Goal: Transaction & Acquisition: Book appointment/travel/reservation

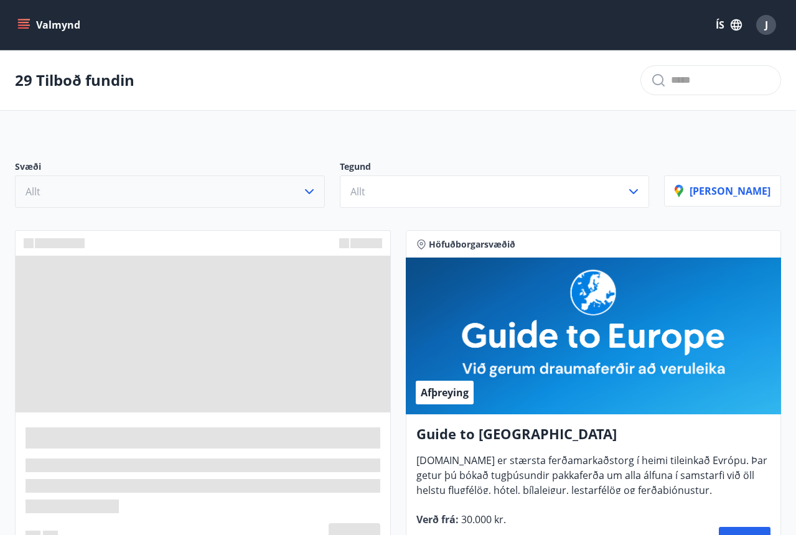
click at [315, 193] on button "Allt" at bounding box center [170, 192] width 310 height 32
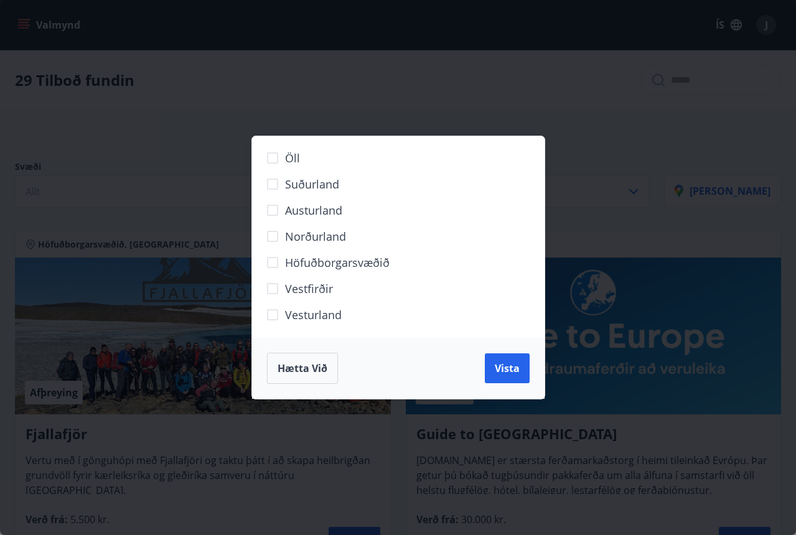
click at [319, 112] on div "Öll Suðurland [GEOGRAPHIC_DATA] Norðurland Höfuðborgarsvæðið [GEOGRAPHIC_DATA] …" at bounding box center [398, 267] width 796 height 535
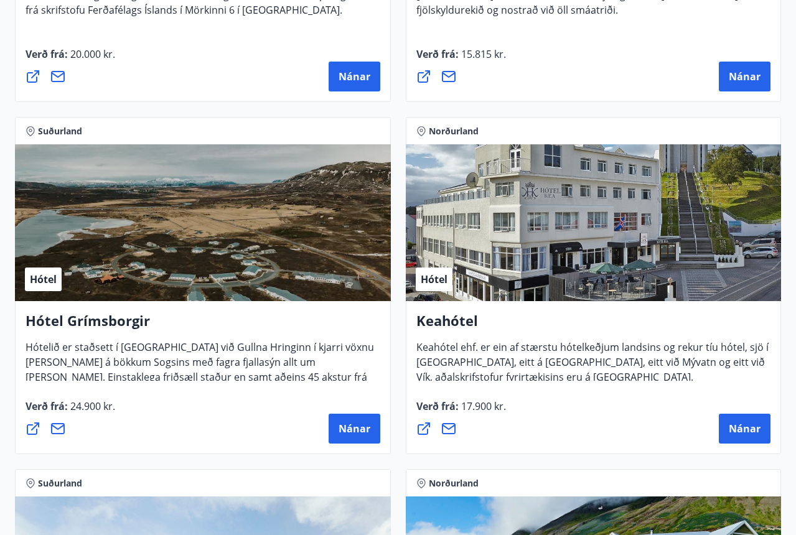
scroll to position [820, 0]
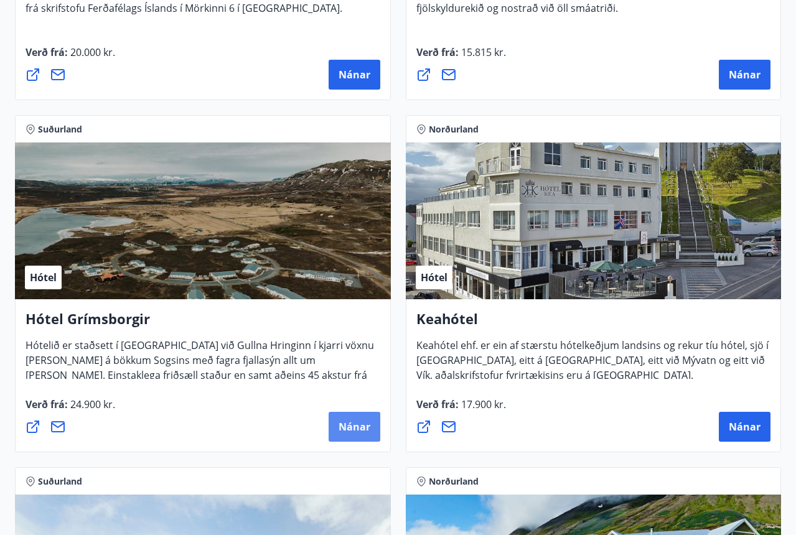
click at [350, 429] on span "Nánar" at bounding box center [355, 427] width 32 height 14
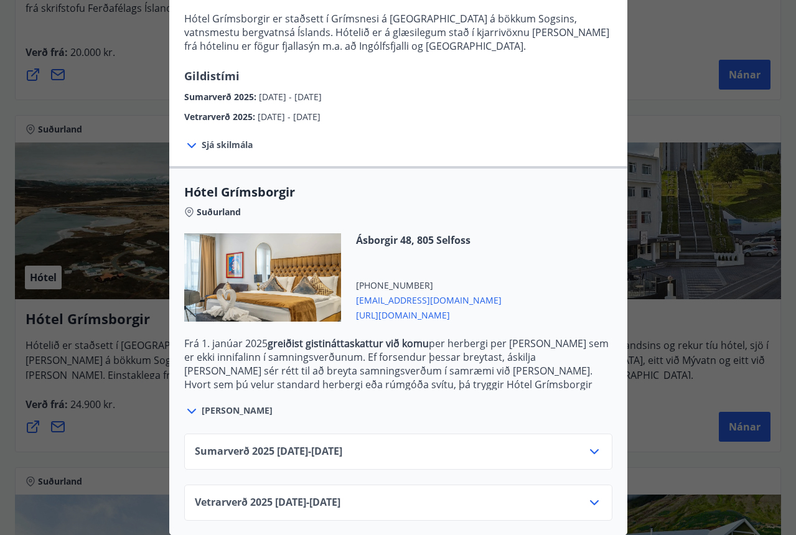
scroll to position [166, 0]
click at [331, 505] on span "Vetrarverð [PHONE_NUMBER][DATE] - [DATE]" at bounding box center [268, 502] width 146 height 15
click at [332, 505] on span "Vetrarverð [PHONE_NUMBER][DATE] - [DATE]" at bounding box center [268, 502] width 146 height 15
click at [602, 495] on div "Vetrarverð [PHONE_NUMBER][DATE] - [DATE]" at bounding box center [398, 502] width 428 height 36
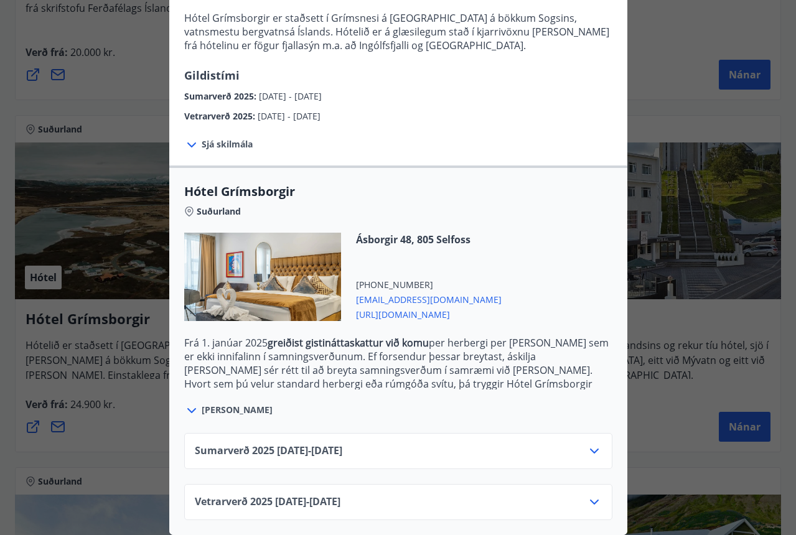
click at [598, 500] on icon at bounding box center [594, 502] width 15 height 15
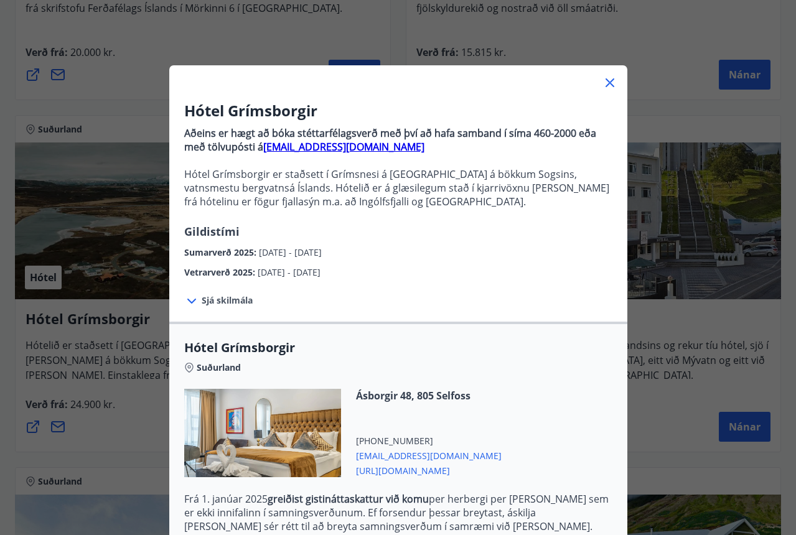
scroll to position [0, 0]
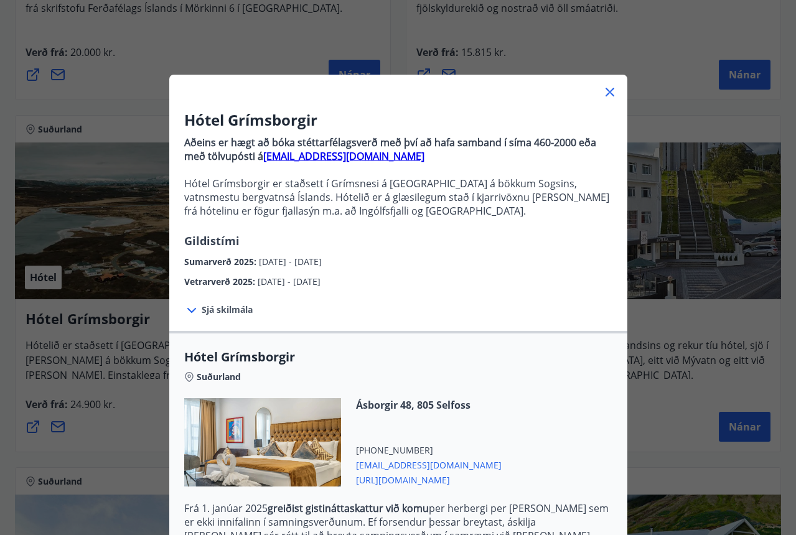
click at [612, 91] on icon at bounding box center [610, 92] width 15 height 15
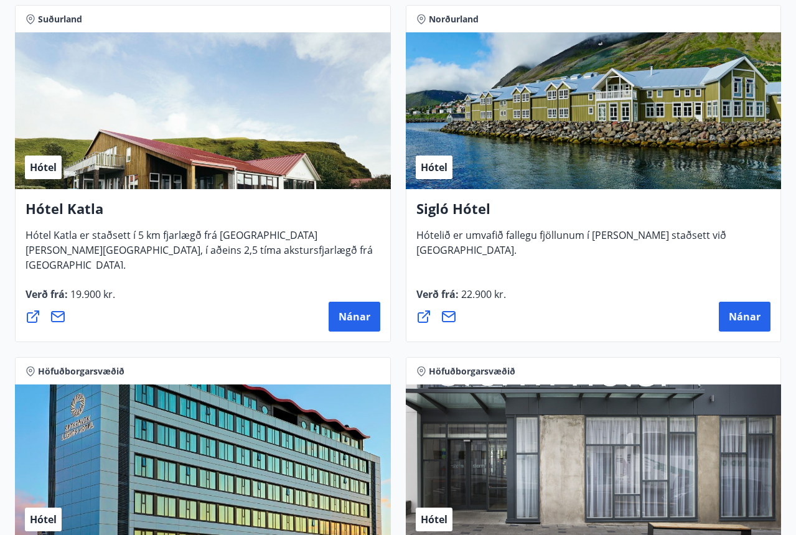
scroll to position [1272, 0]
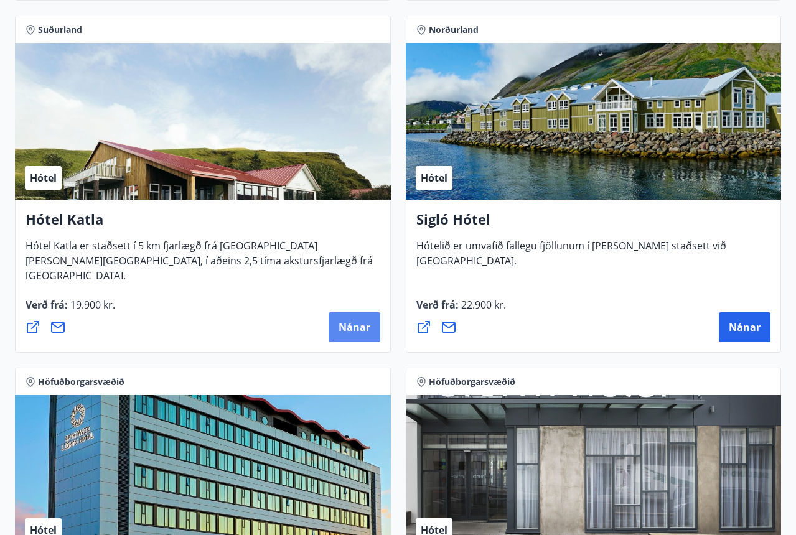
click at [348, 325] on span "Nánar" at bounding box center [355, 328] width 32 height 14
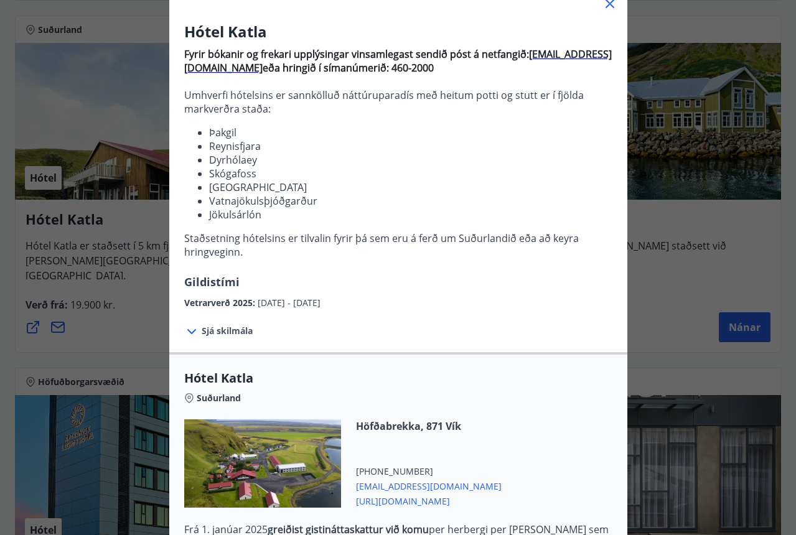
scroll to position [37, 0]
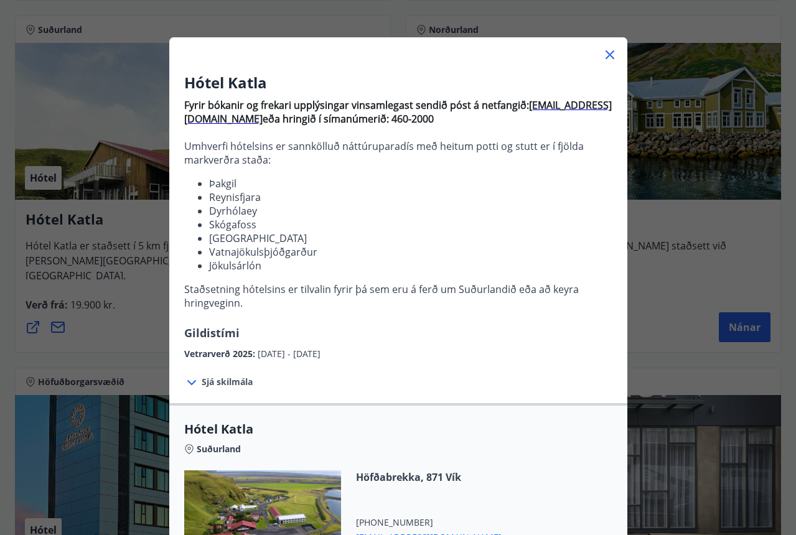
click at [667, 359] on div "Hótel Katla Fyrir bókanir og frekari upplýsingar vinsamlegast sendið póst á net…" at bounding box center [398, 230] width 796 height 535
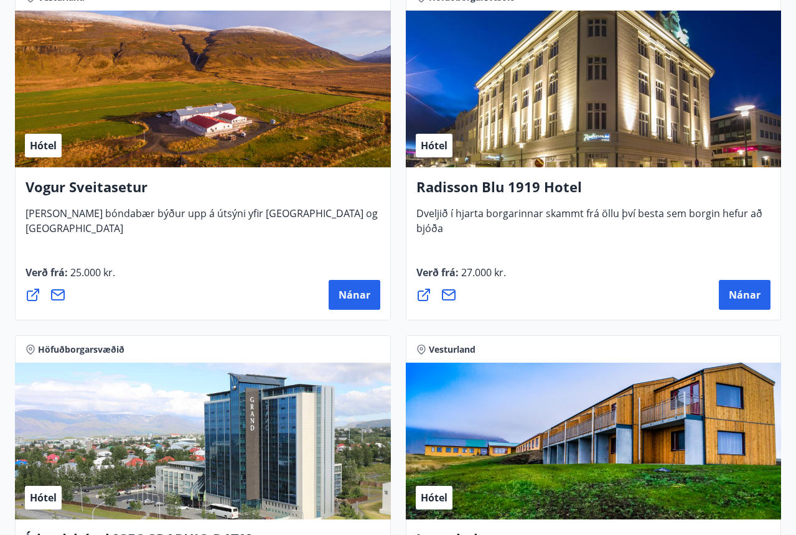
scroll to position [3427, 0]
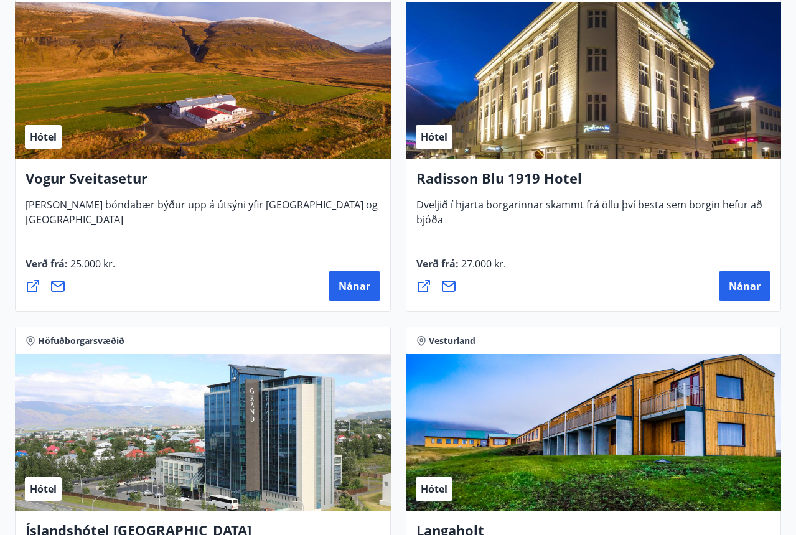
click at [311, 121] on div "Hótel" at bounding box center [203, 80] width 376 height 157
click at [350, 296] on button "Nánar" at bounding box center [355, 286] width 52 height 30
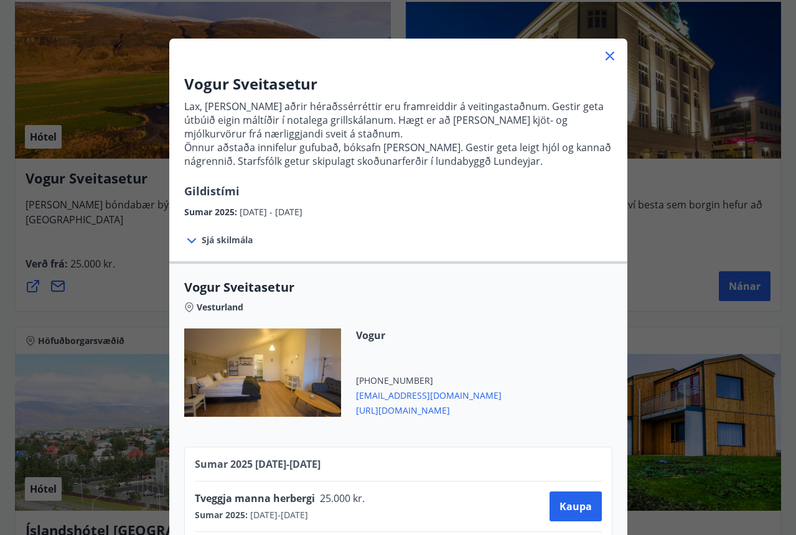
scroll to position [1, 0]
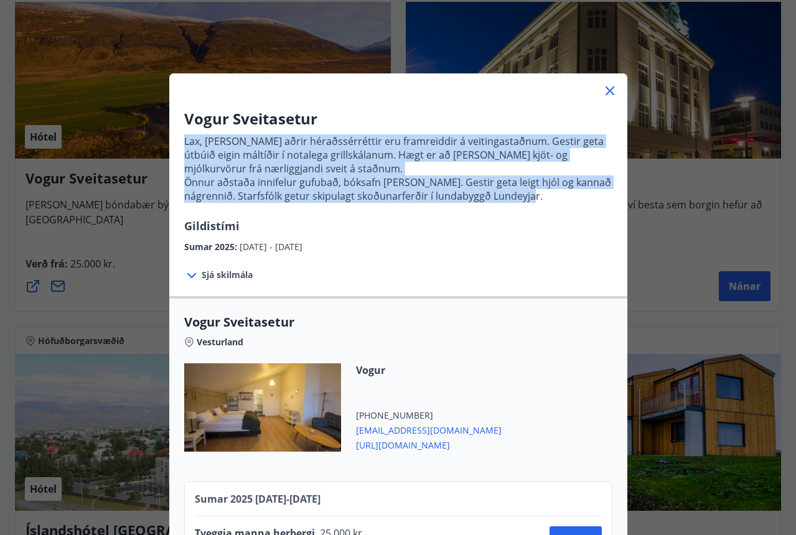
drag, startPoint x: 357, startPoint y: 131, endPoint x: 366, endPoint y: 217, distance: 86.3
click at [366, 217] on p "Lax, [PERSON_NAME] aðrir héraðssérréttir eru framreiddir á veitingastaðnum. Ges…" at bounding box center [398, 173] width 428 height 88
click at [377, 185] on p "Önnur aðstaða innifelur gufubað, bóksafn [PERSON_NAME]. Gestir geta leigt hjól …" at bounding box center [398, 189] width 428 height 27
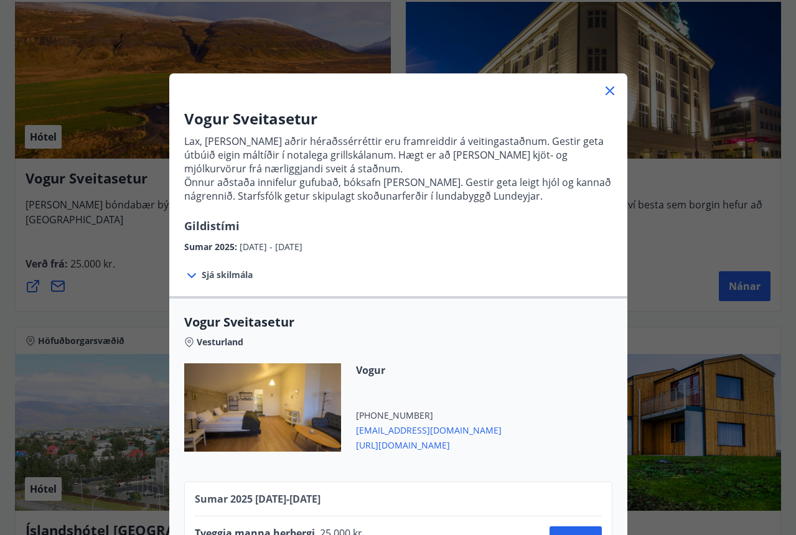
click at [378, 197] on p "Önnur aðstaða innifelur gufubað, bóksafn [PERSON_NAME]. Gestir geta leigt hjól …" at bounding box center [398, 189] width 428 height 27
click at [385, 228] on div "Vogur Sveitasetur Lax, lamb og aðrir héraðssérréttir eru framreiddir á veitinga…" at bounding box center [398, 181] width 458 height 146
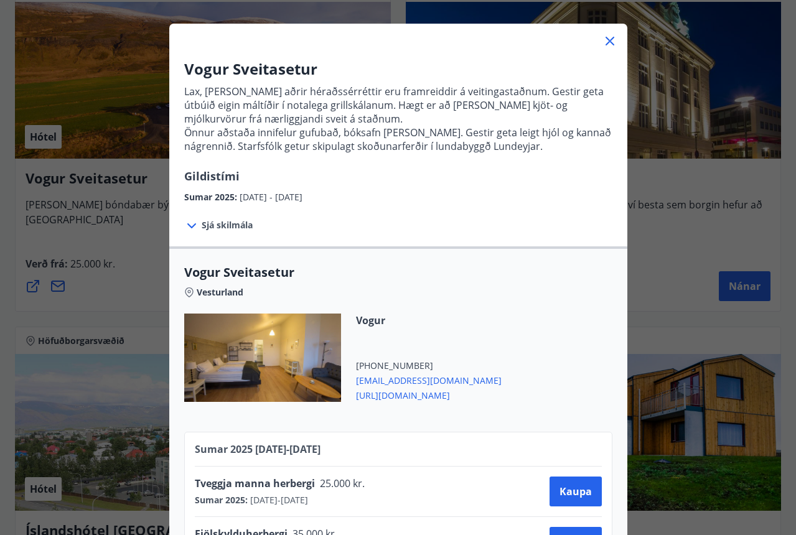
scroll to position [0, 0]
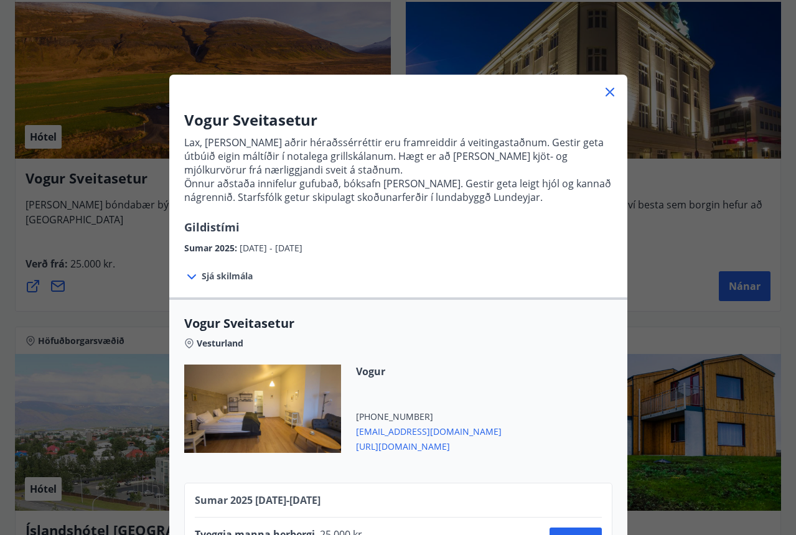
click at [606, 90] on icon at bounding box center [610, 92] width 15 height 15
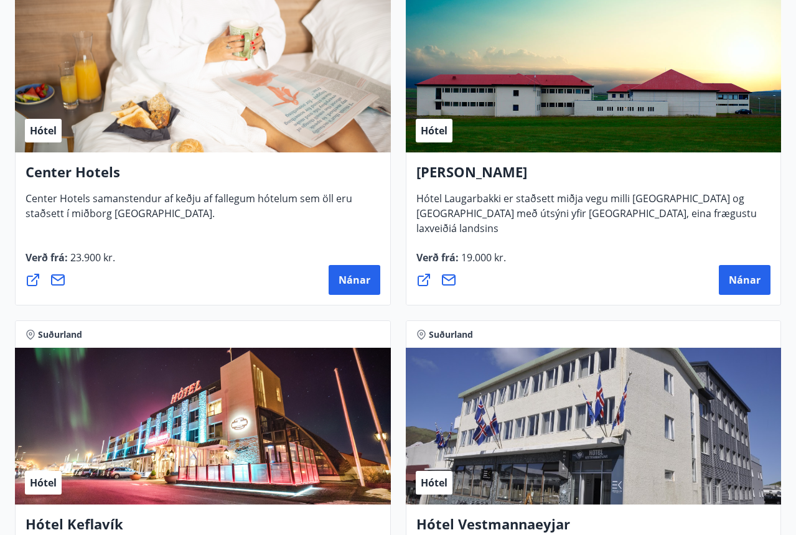
scroll to position [4127, 0]
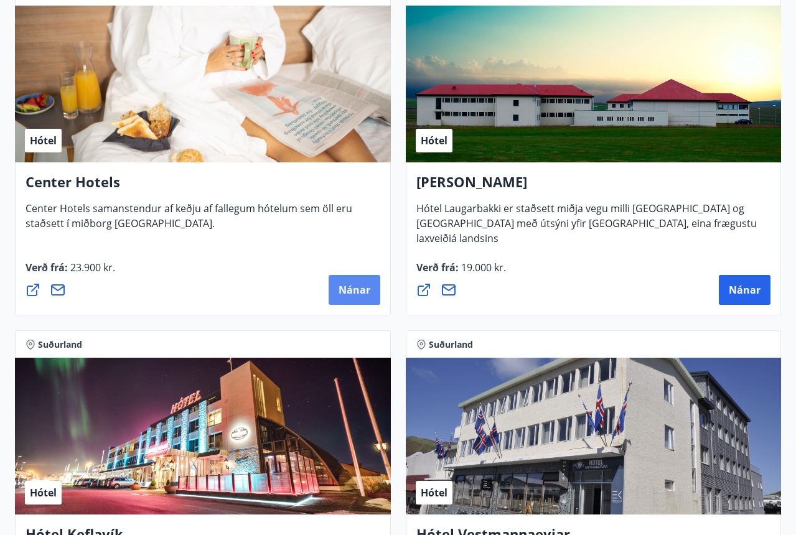
click at [352, 287] on span "Nánar" at bounding box center [355, 290] width 32 height 14
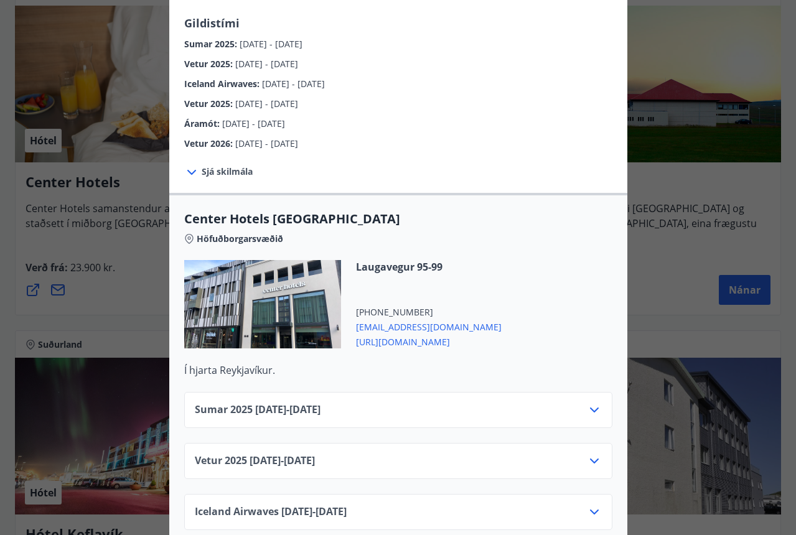
scroll to position [258, 0]
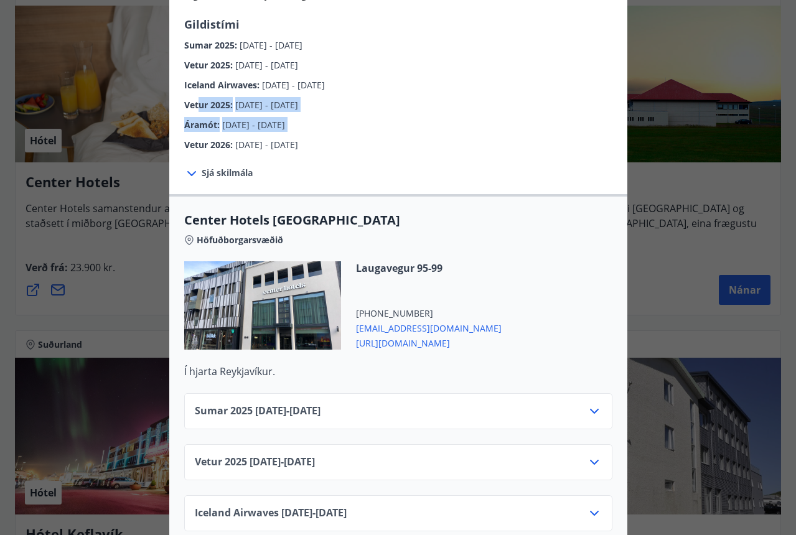
drag, startPoint x: 200, startPoint y: 93, endPoint x: 257, endPoint y: 120, distance: 63.2
click at [258, 120] on div "Center Hotels Verð er með morgunverði inniföldum og miðast við Standard Double/…" at bounding box center [398, 2] width 458 height 300
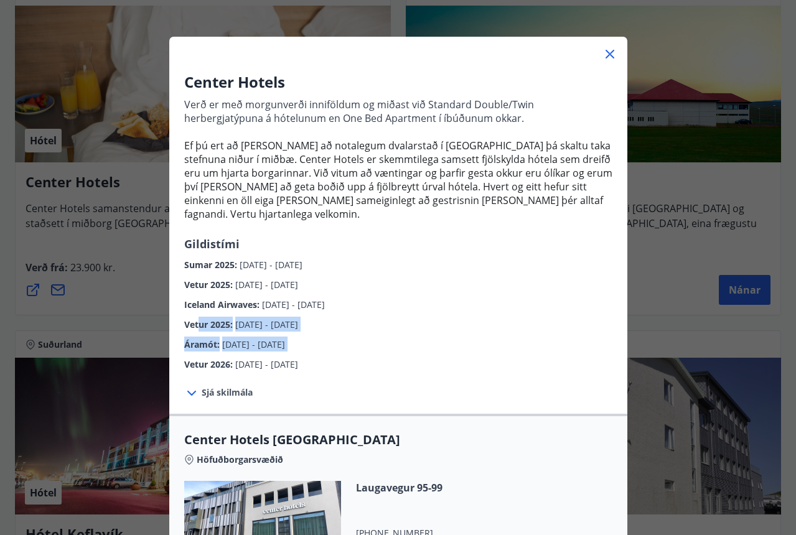
scroll to position [0, 0]
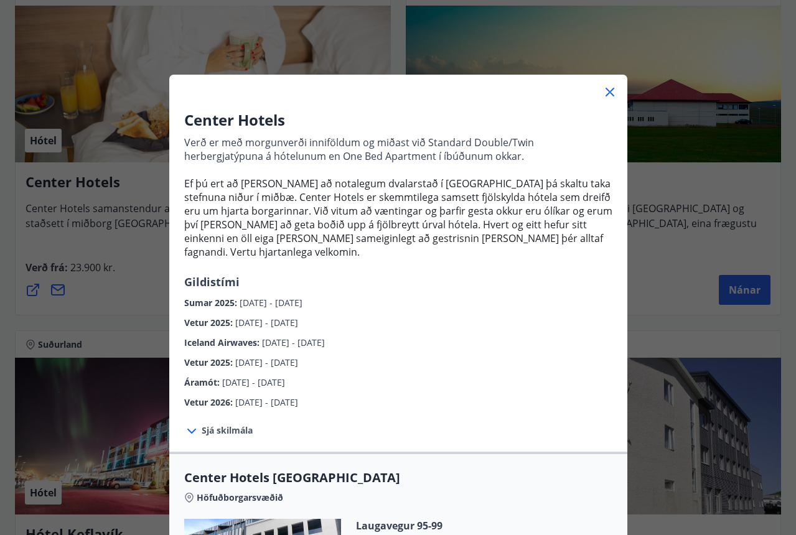
click at [295, 49] on div "Center Hotels Verð er með morgunverði inniföldum og miðast við Standard Double/…" at bounding box center [398, 267] width 796 height 535
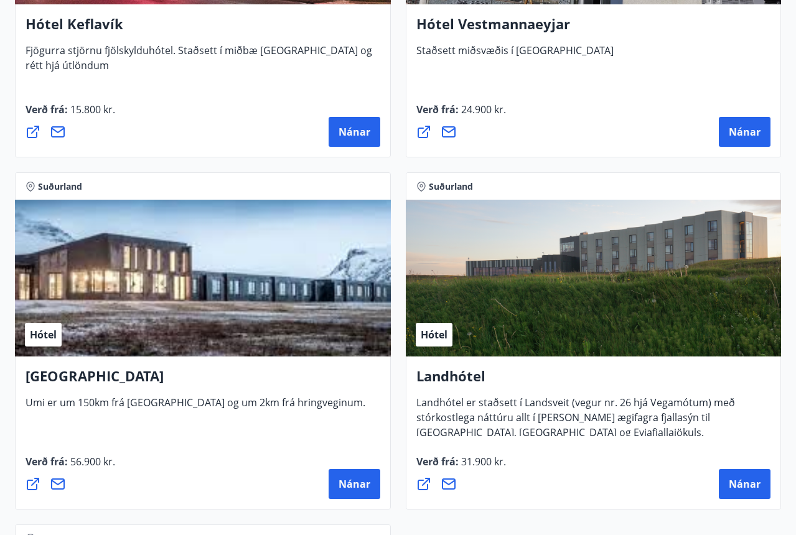
scroll to position [4665, 0]
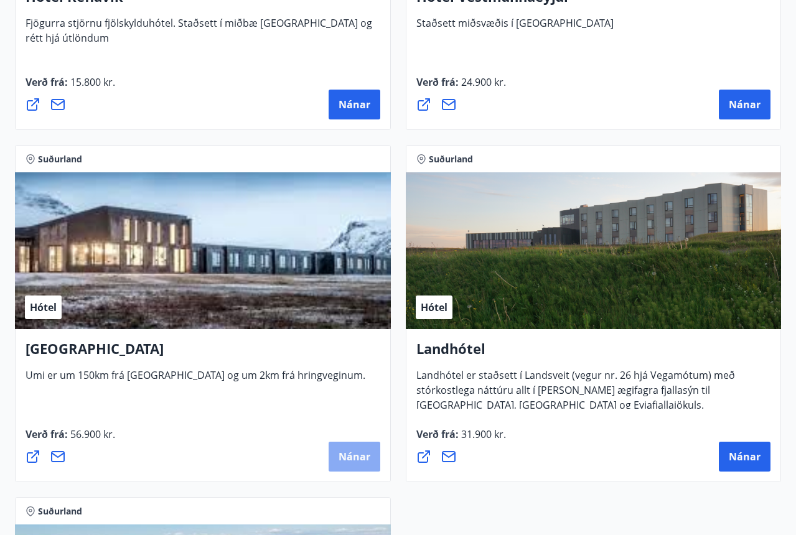
click at [358, 458] on span "Nánar" at bounding box center [355, 457] width 32 height 14
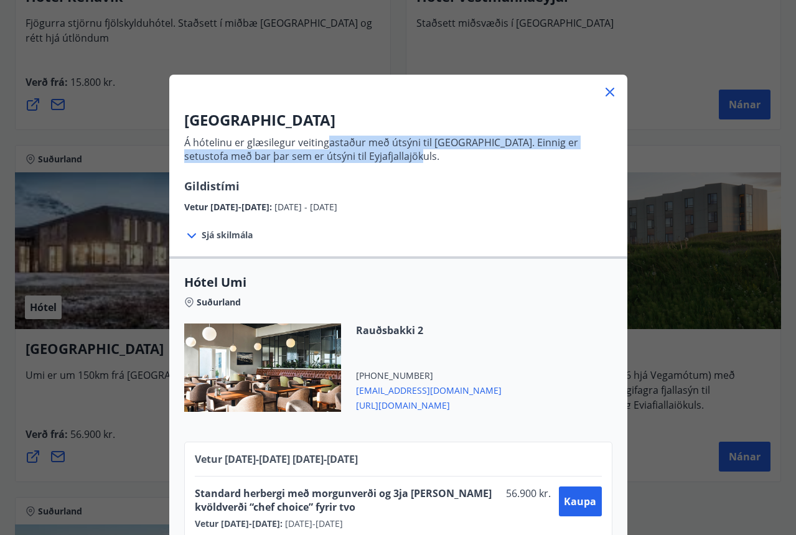
drag, startPoint x: 325, startPoint y: 138, endPoint x: 342, endPoint y: 172, distance: 37.9
click at [342, 172] on p "Á hótelinu er glæsilegur veitingastaður með útsýni til [GEOGRAPHIC_DATA]. Einni…" at bounding box center [398, 154] width 428 height 47
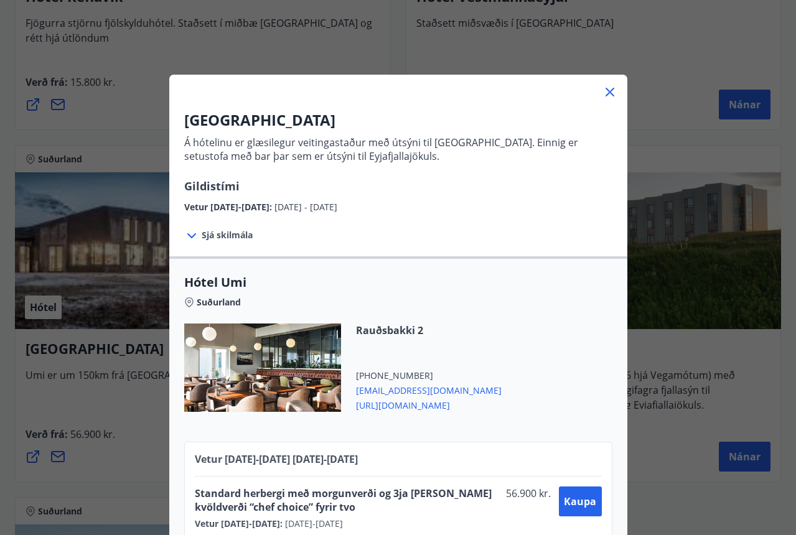
click at [342, 171] on p "Á hótelinu er glæsilegur veitingastaður með útsýni til [GEOGRAPHIC_DATA]. Einni…" at bounding box center [398, 154] width 428 height 47
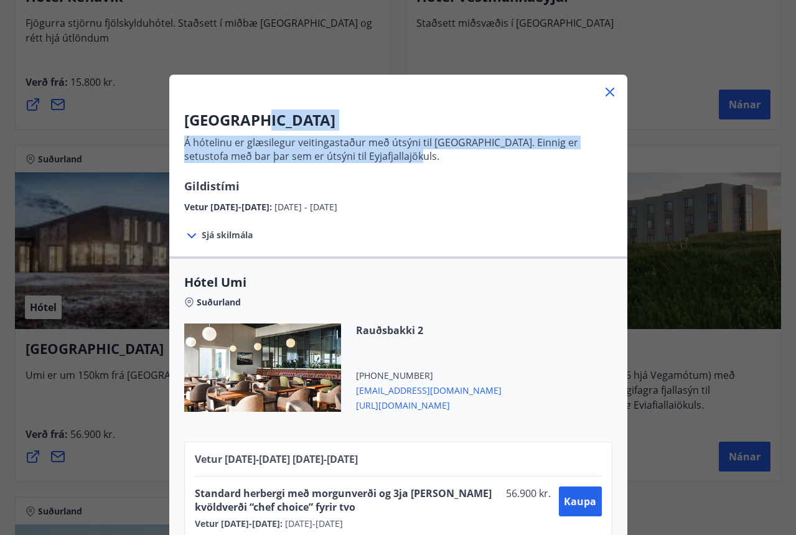
drag, startPoint x: 340, startPoint y: 123, endPoint x: 406, endPoint y: 166, distance: 78.7
click at [406, 166] on div "UMI Hotel Á hótelinu er glæsilegur veitingastaður með útsýni til [GEOGRAPHIC_DA…" at bounding box center [398, 162] width 458 height 105
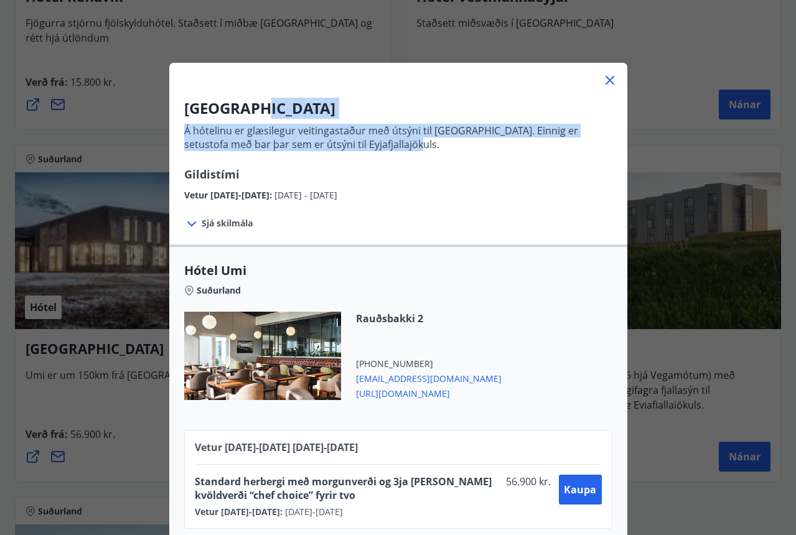
scroll to position [21, 0]
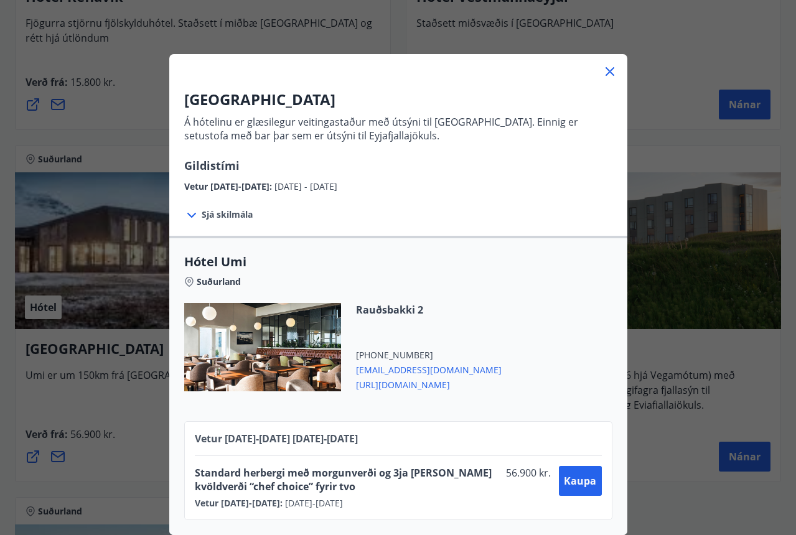
click at [281, 250] on div "Hótel Umi Suðurland Rauðsbakki 2 [PHONE_NUMBER] [EMAIL_ADDRESS][DOMAIN_NAME] [U…" at bounding box center [398, 385] width 458 height 299
click at [615, 70] on icon at bounding box center [610, 71] width 15 height 15
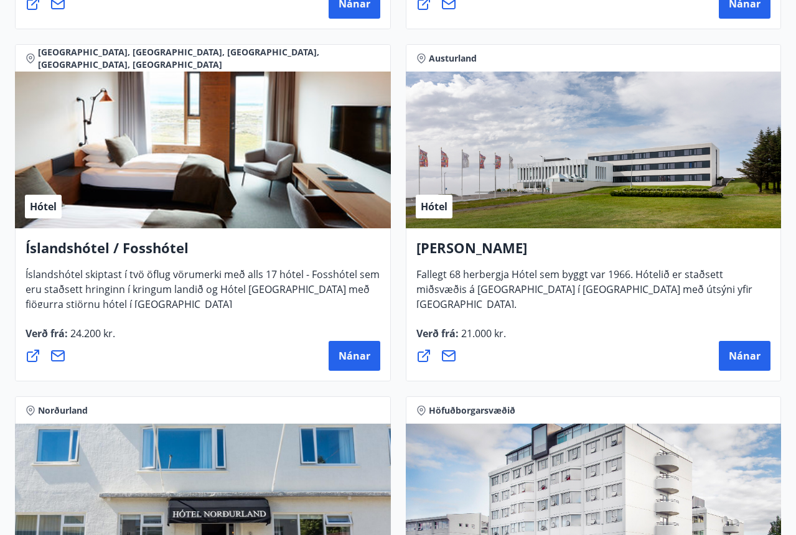
scroll to position [2292, 0]
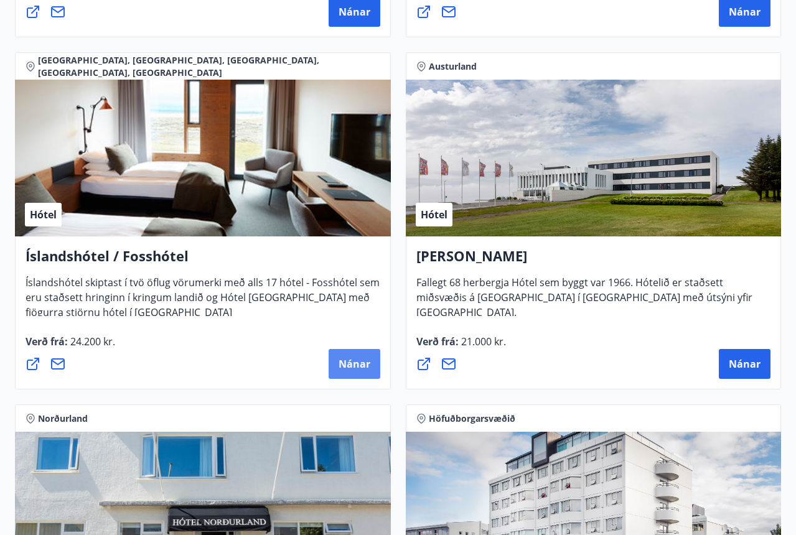
click at [347, 359] on span "Nánar" at bounding box center [355, 364] width 32 height 14
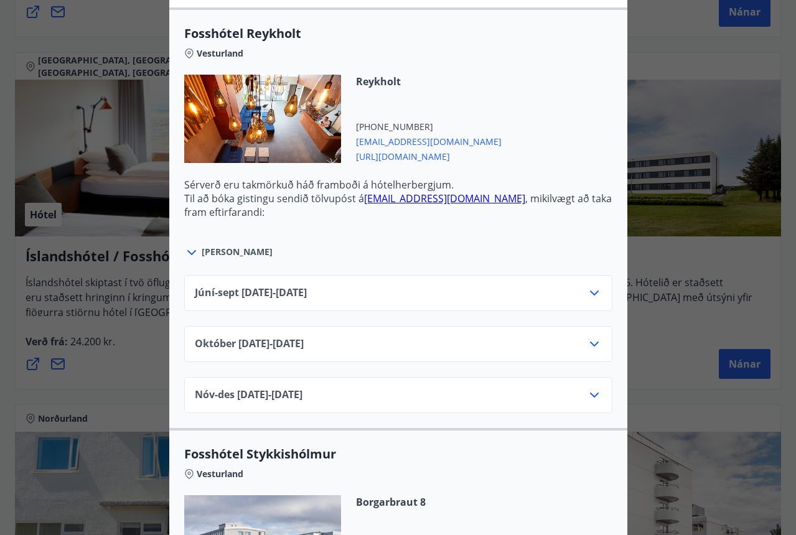
scroll to position [472, 0]
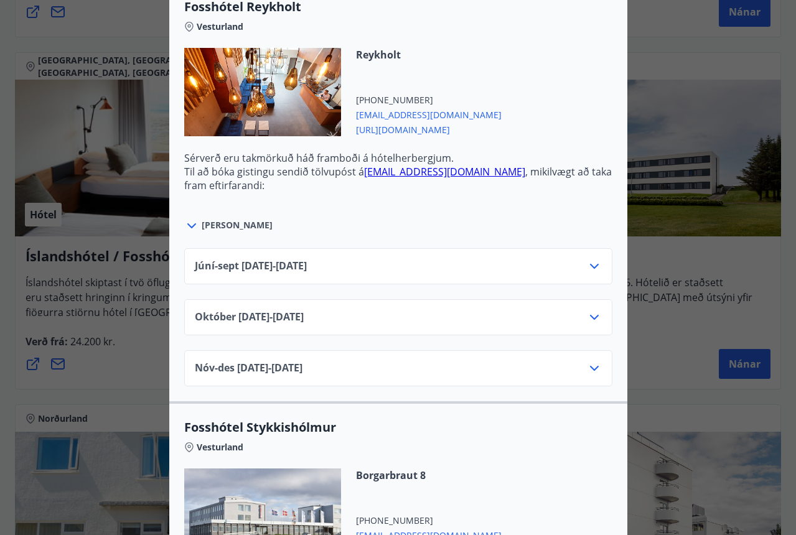
click at [303, 369] on span "Nóv-[DATE]11.25 - [DATE]" at bounding box center [249, 368] width 108 height 15
click at [591, 373] on icon at bounding box center [594, 368] width 15 height 15
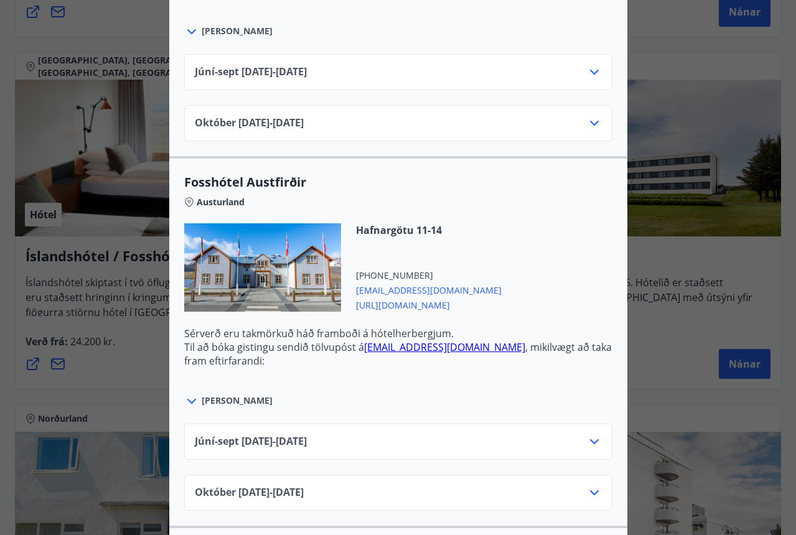
scroll to position [2945, 0]
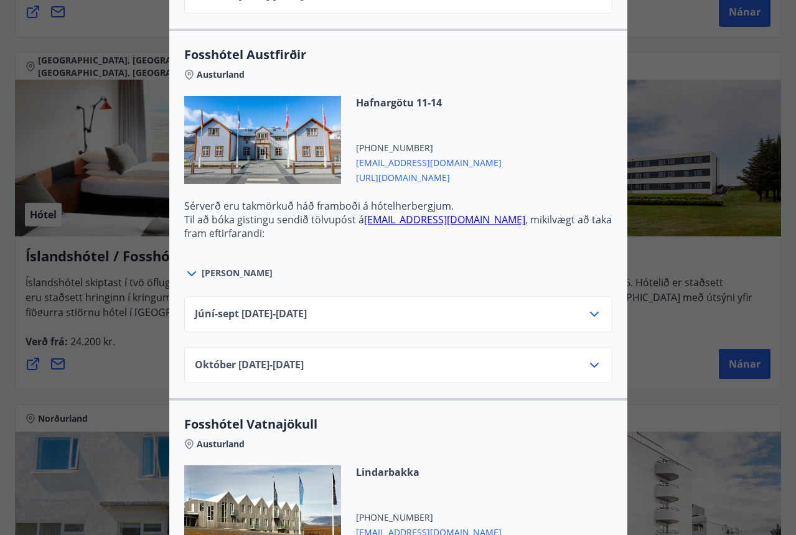
click at [296, 365] on span "[DATE]10.25 - [DATE]" at bounding box center [249, 365] width 109 height 15
click at [616, 358] on div "Júní-[DATE]06.25 - [DATE] [DATE]10.25 - [DATE]" at bounding box center [398, 332] width 458 height 102
click at [602, 362] on div "[DATE]10.25 - [DATE]" at bounding box center [398, 365] width 428 height 36
click at [598, 363] on icon at bounding box center [594, 365] width 15 height 15
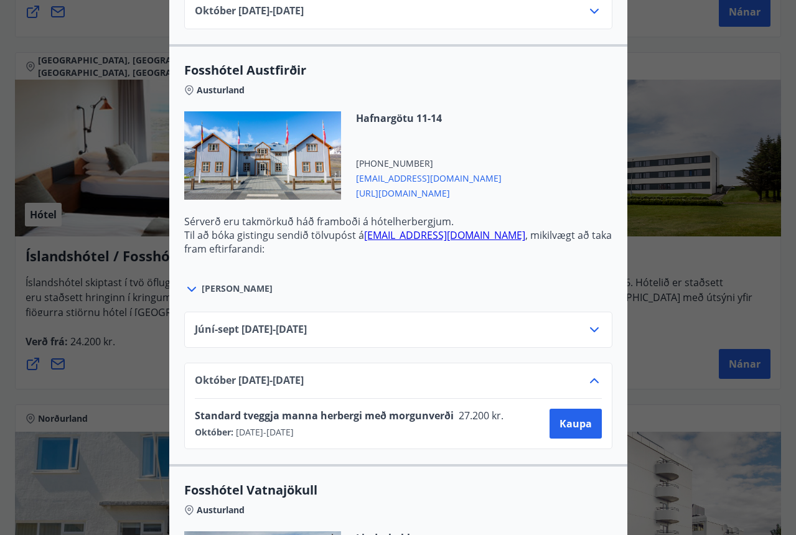
scroll to position [2912, 0]
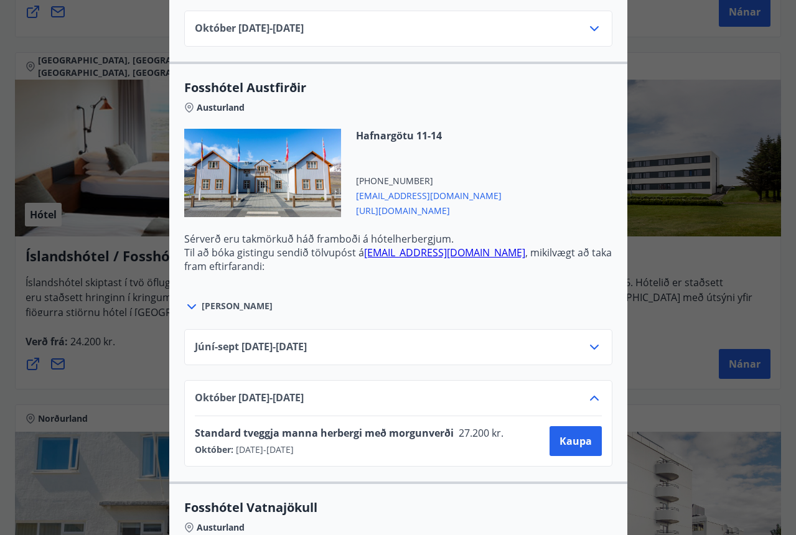
click at [326, 242] on p "Sérverð eru takmörkuð háð framboði á hótelherbergjum." at bounding box center [398, 239] width 428 height 14
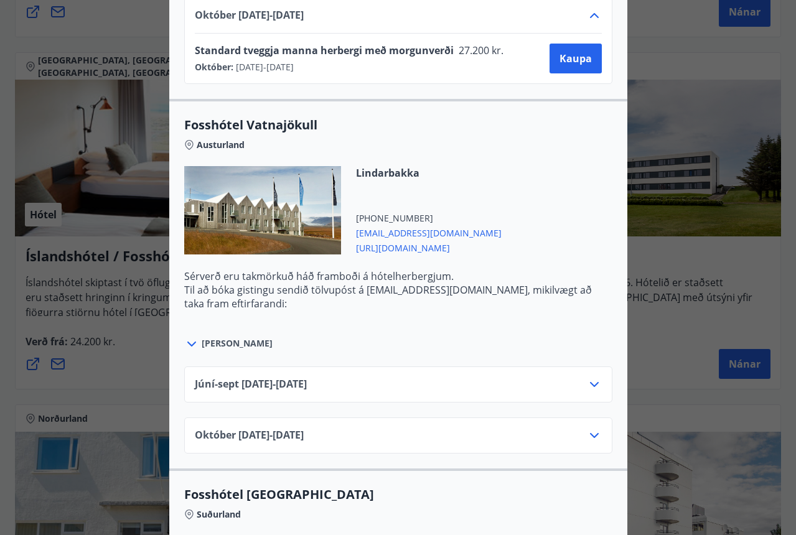
scroll to position [3308, 0]
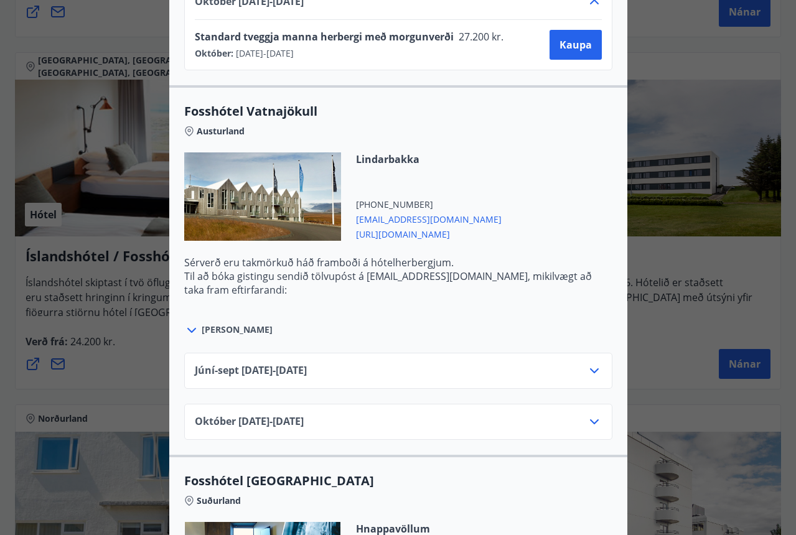
click at [592, 421] on icon at bounding box center [594, 422] width 15 height 15
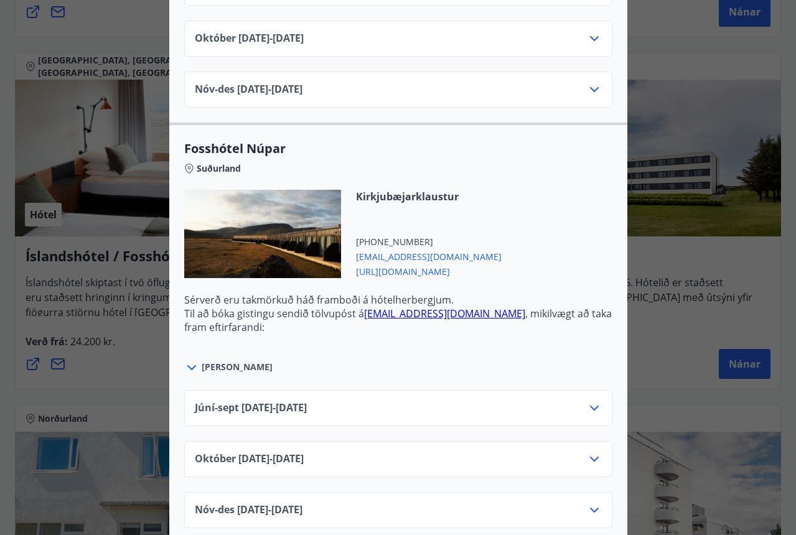
scroll to position [4121, 0]
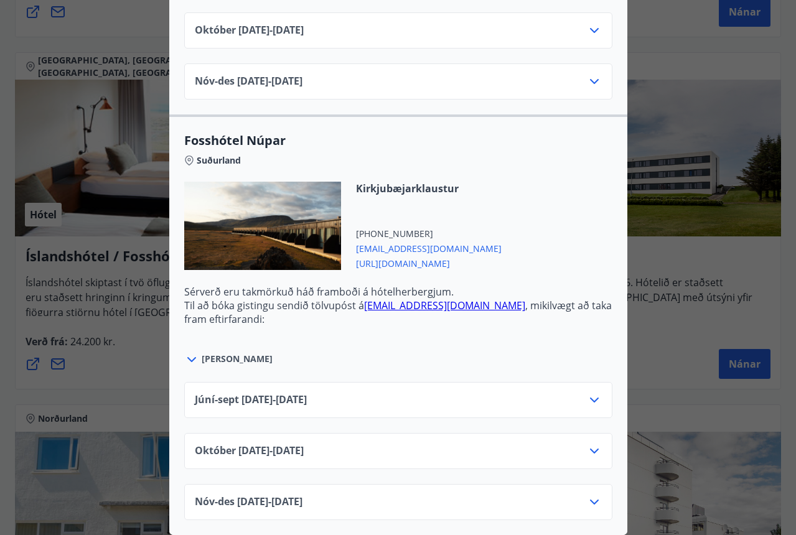
click at [592, 502] on icon at bounding box center [594, 502] width 9 height 5
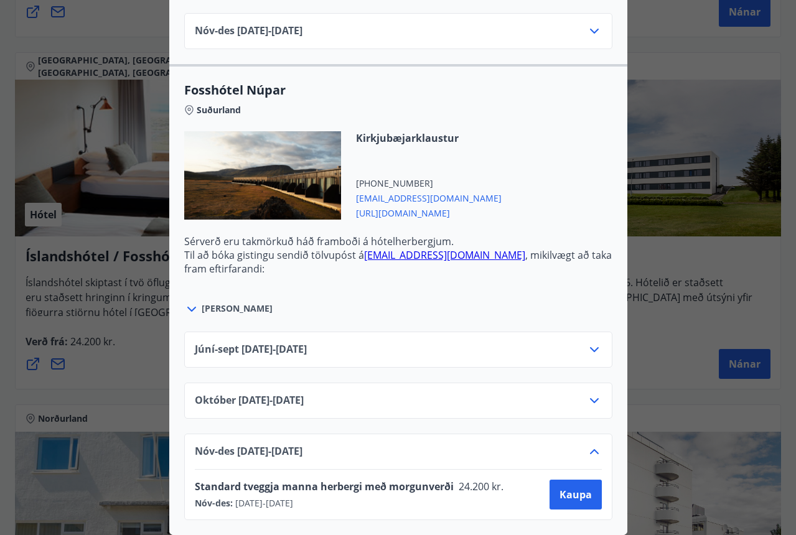
scroll to position [4172, 0]
click at [416, 219] on span "[URL][DOMAIN_NAME]" at bounding box center [429, 212] width 146 height 15
click at [141, 272] on div "Íslandshótel / Fosshótel Ekki er hægt að nýta Ferðaávísun fyrir bókanir sem eru…" at bounding box center [398, 267] width 796 height 535
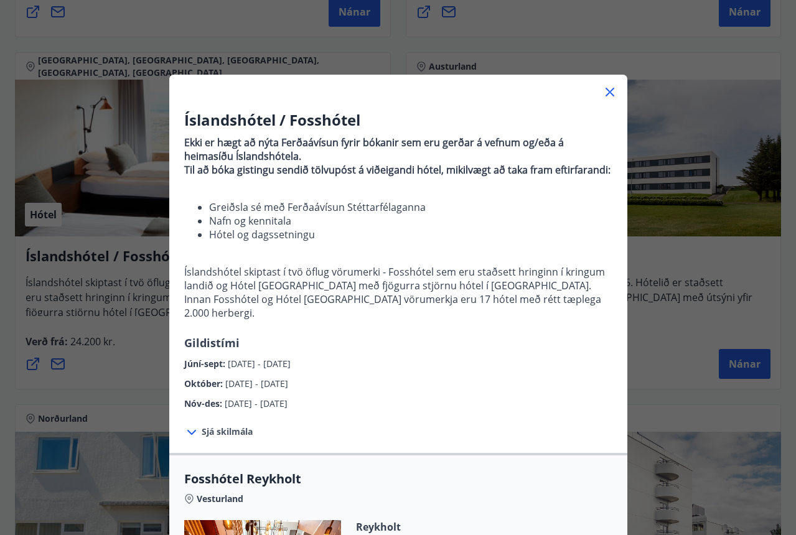
click at [136, 374] on div "Íslandshótel / Fosshótel Ekki er hægt að nýta Ferðaávísun fyrir bókanir sem eru…" at bounding box center [398, 267] width 796 height 535
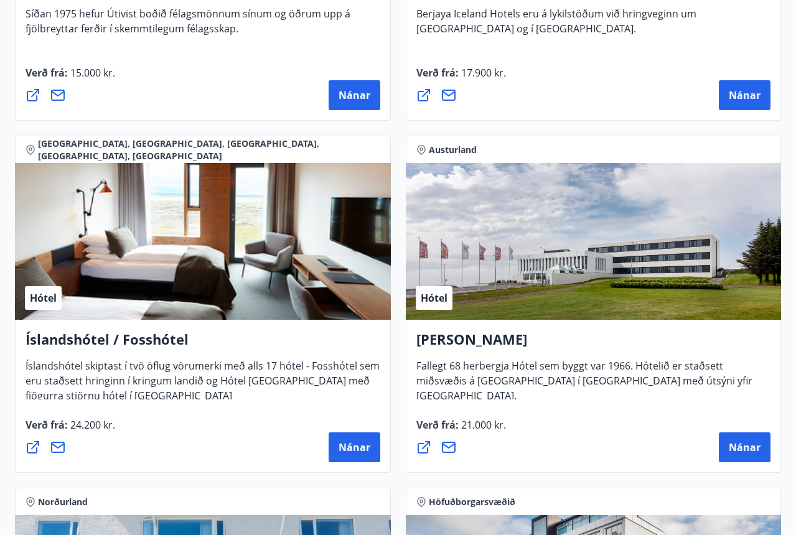
scroll to position [2393, 0]
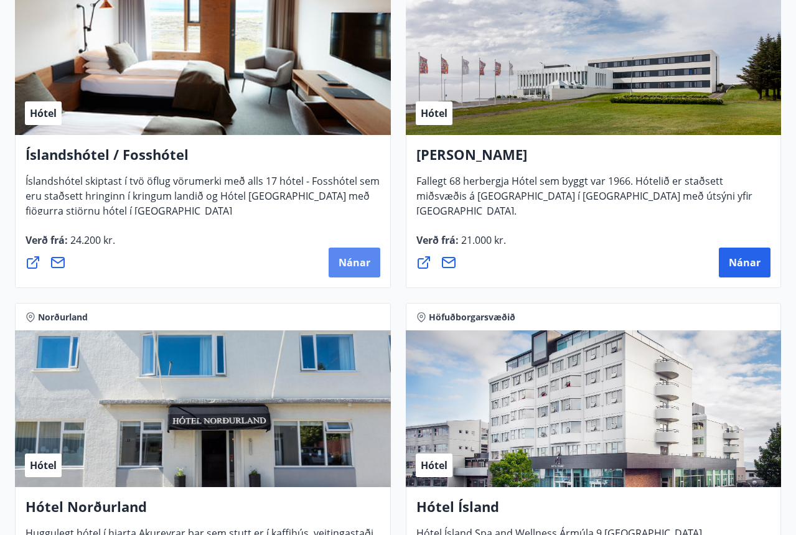
click at [350, 255] on button "Nánar" at bounding box center [355, 263] width 52 height 30
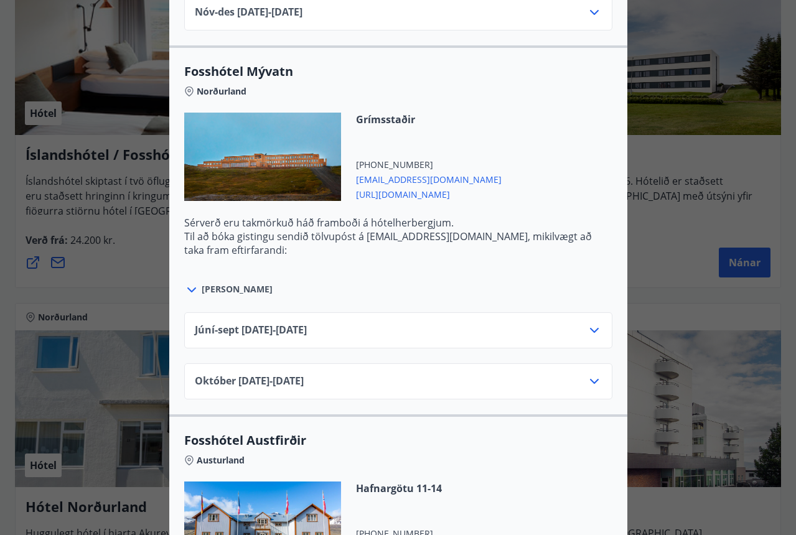
scroll to position [2470, 0]
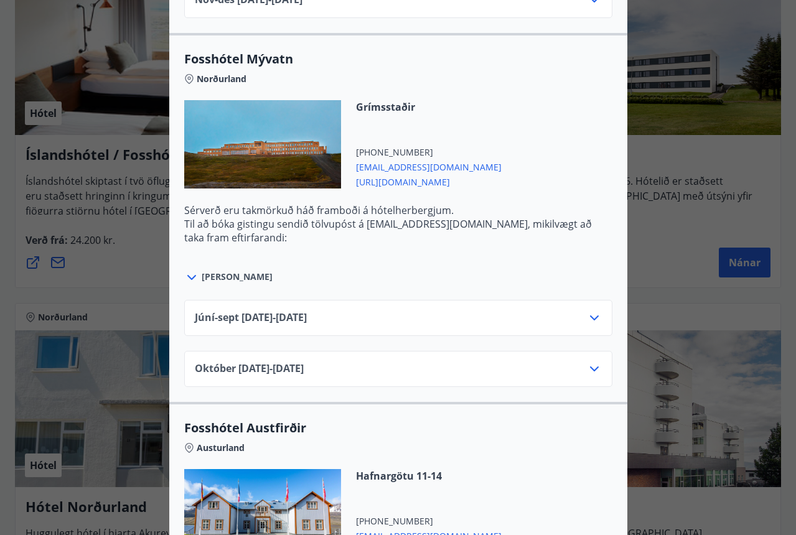
click at [428, 366] on div "[DATE]10.25 - [DATE]" at bounding box center [398, 374] width 407 height 25
click at [596, 370] on icon at bounding box center [594, 369] width 9 height 5
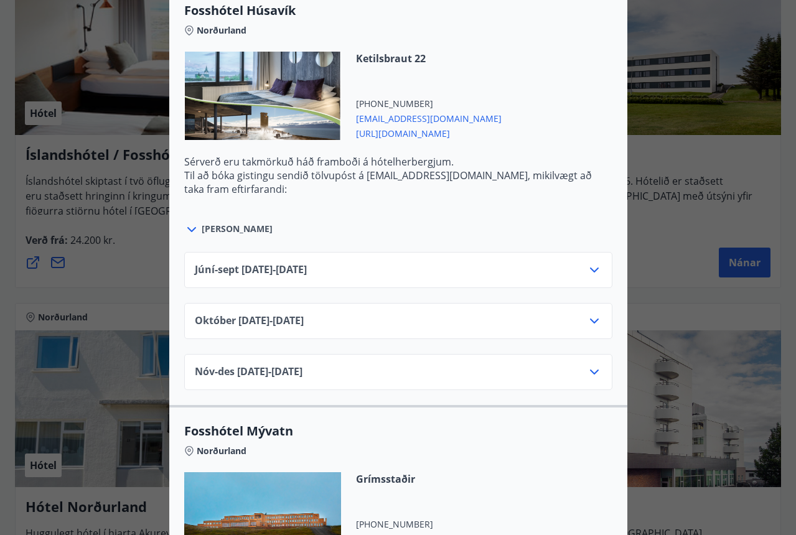
scroll to position [2024, 0]
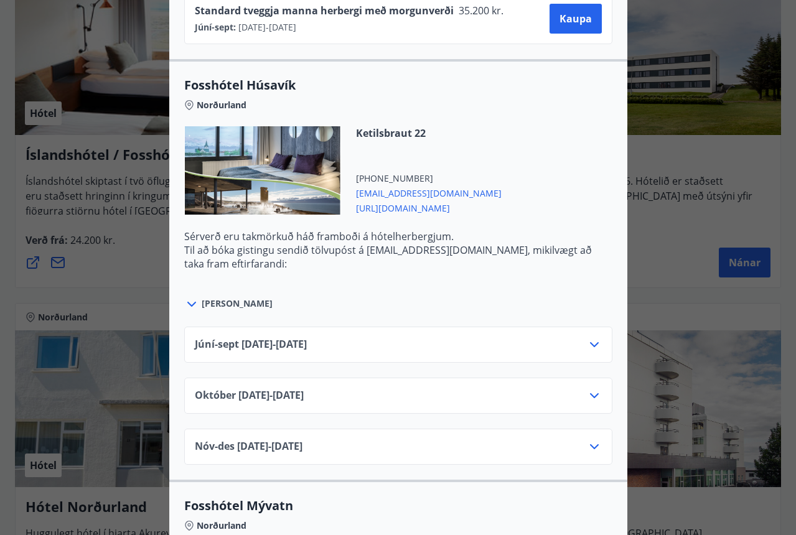
click at [595, 446] on icon at bounding box center [594, 446] width 15 height 15
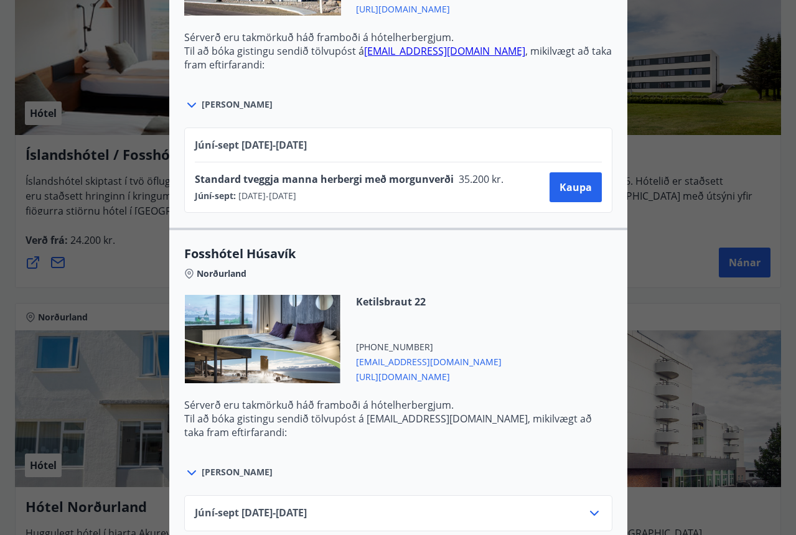
scroll to position [1851, 0]
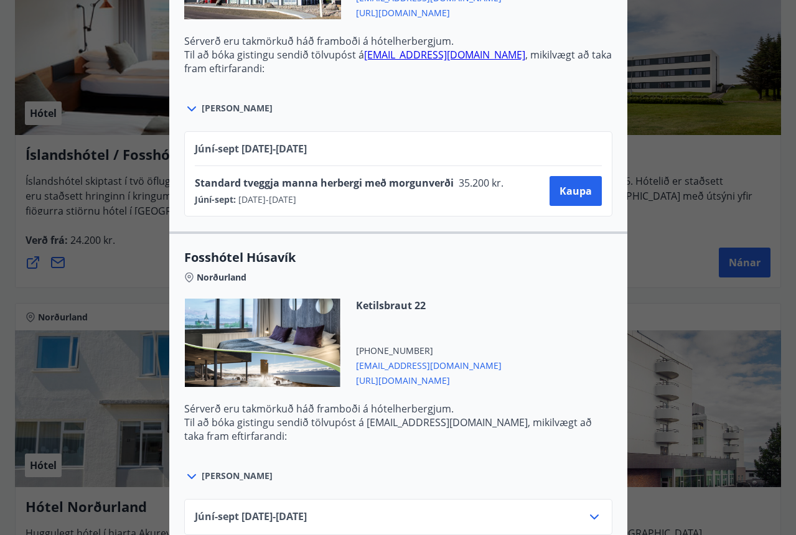
click at [665, 307] on div "Íslandshótel / Fosshótel Ekki er hægt að nýta Ferðaávísun fyrir bókanir sem eru…" at bounding box center [398, 267] width 796 height 535
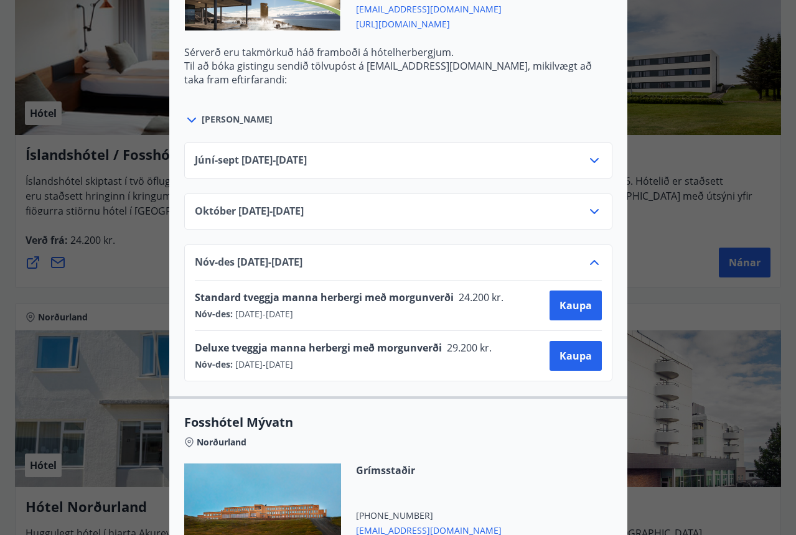
scroll to position [2298, 0]
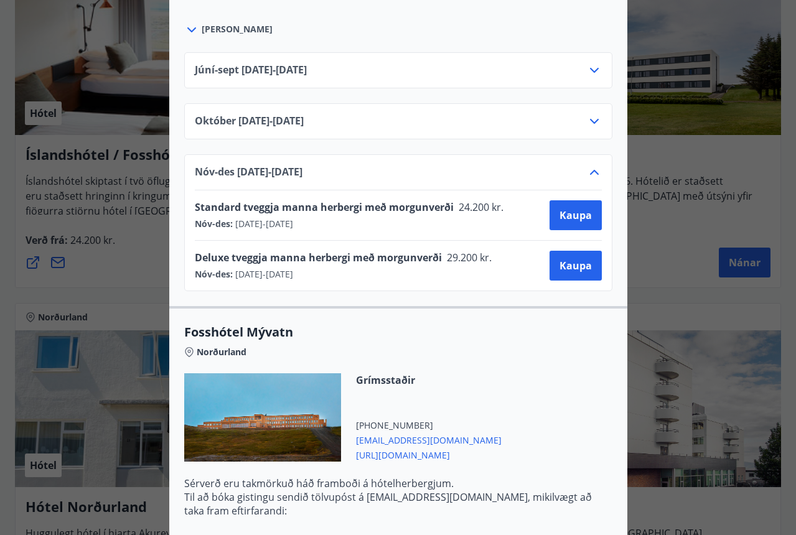
click at [649, 389] on div "Íslandshótel / Fosshótel Ekki er hægt að nýta Ferðaávísun fyrir bókanir sem eru…" at bounding box center [398, 267] width 796 height 535
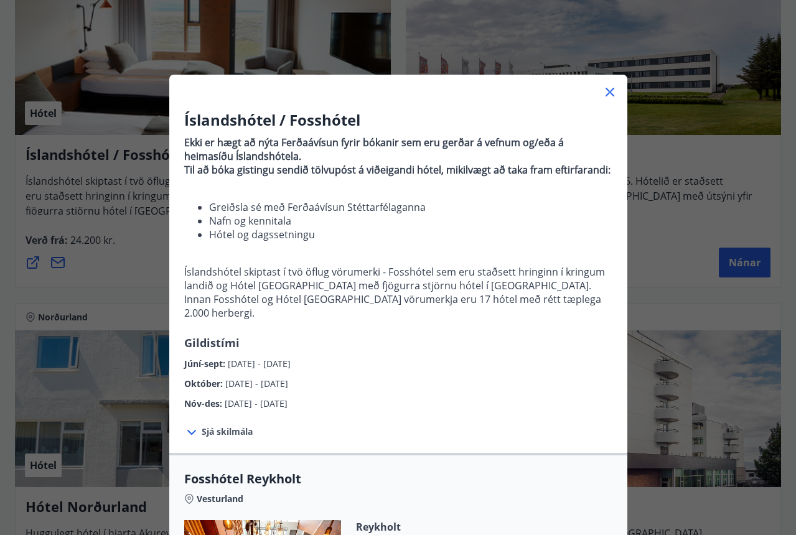
click at [610, 94] on icon at bounding box center [610, 92] width 15 height 15
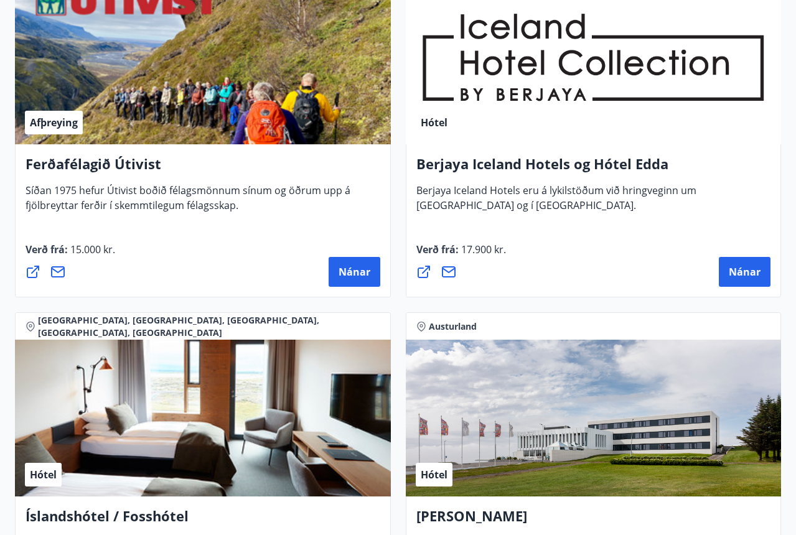
scroll to position [2032, 0]
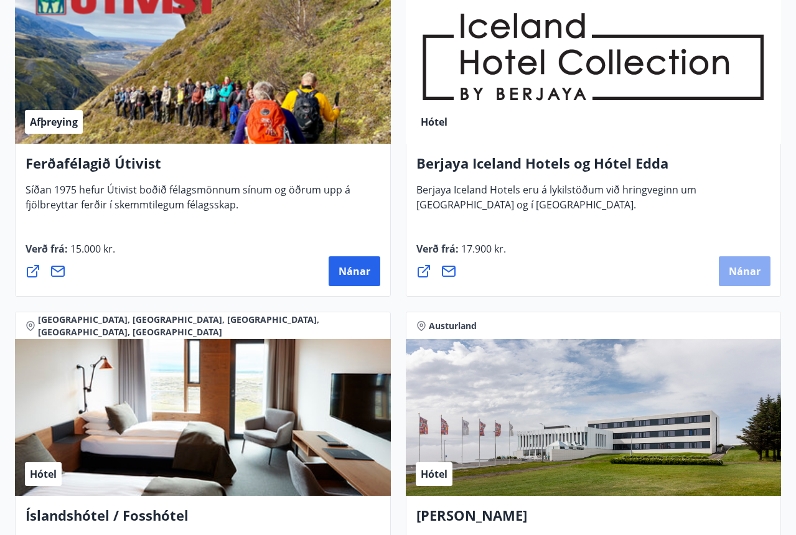
click at [744, 274] on span "Nánar" at bounding box center [745, 272] width 32 height 14
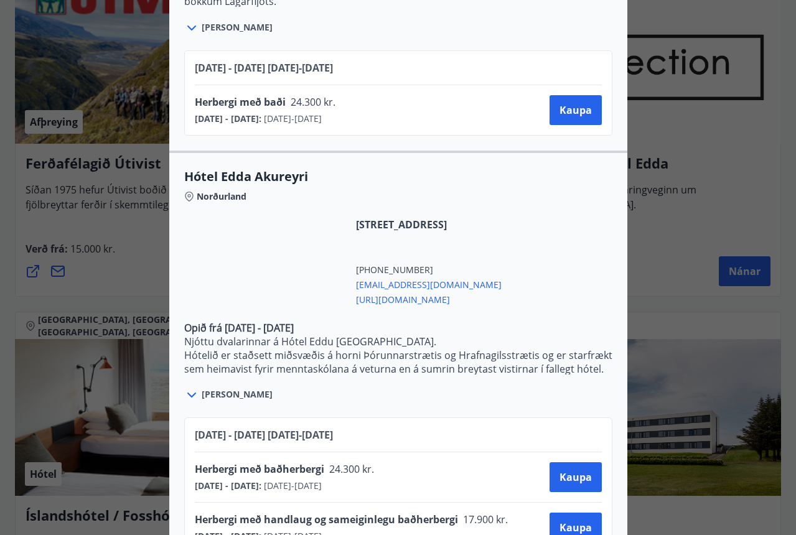
scroll to position [2663, 0]
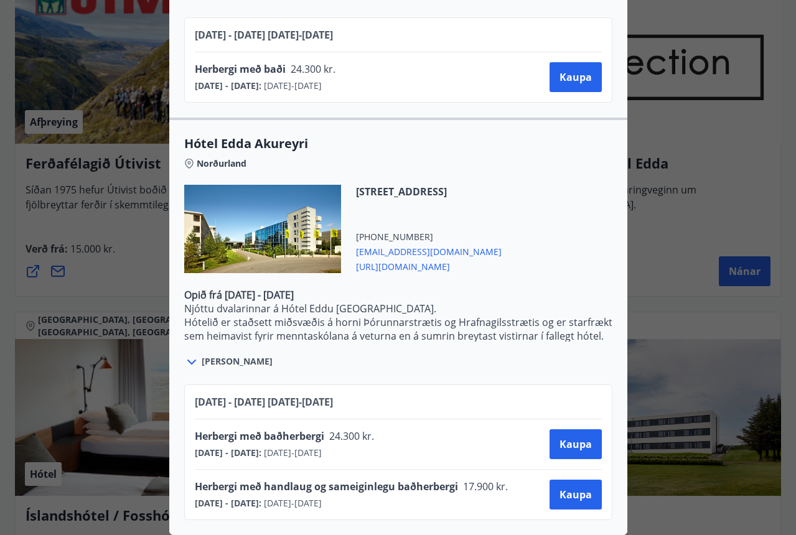
click at [528, 289] on p "Opið frá [DATE] - [DATE]" at bounding box center [398, 295] width 428 height 14
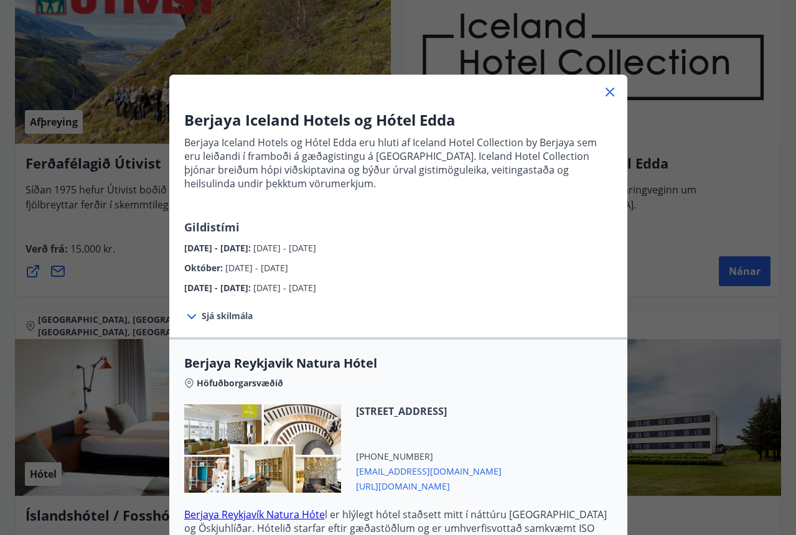
click at [667, 279] on div "Berjaya Iceland Hotels og Hótel Edda Berjaya Iceland Hotels og Hótel Edda eru h…" at bounding box center [398, 267] width 796 height 535
click at [614, 82] on div at bounding box center [398, 87] width 458 height 25
click at [614, 88] on icon at bounding box center [610, 92] width 9 height 9
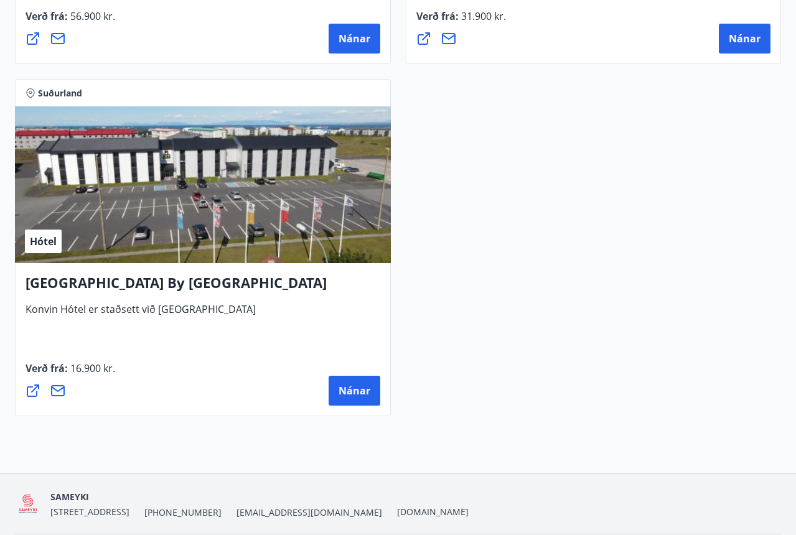
scroll to position [5126, 0]
